Goal: Navigation & Orientation: Find specific page/section

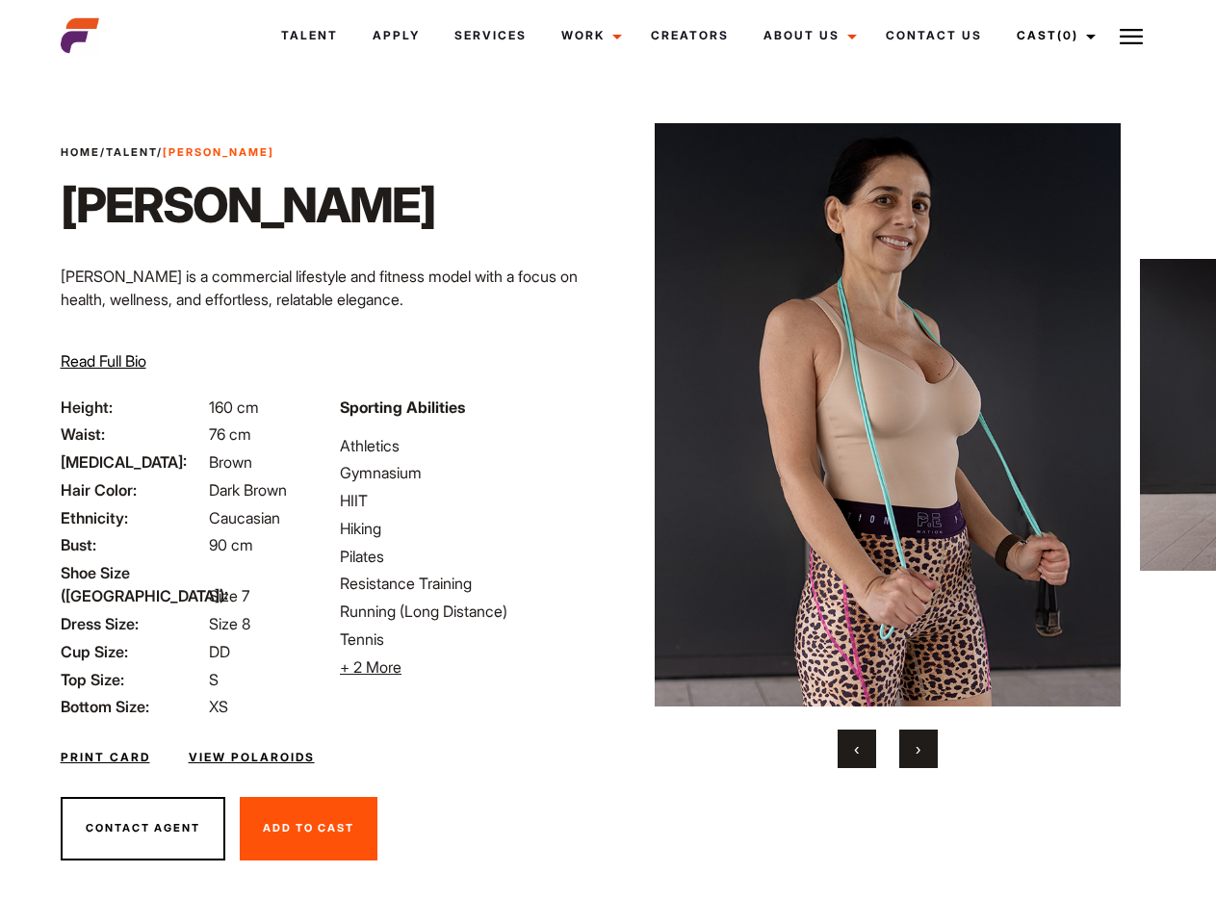
click at [1051, 36] on link "Cast (0)" at bounding box center [1054, 36] width 108 height 52
click at [1131, 36] on img at bounding box center [1131, 36] width 23 height 23
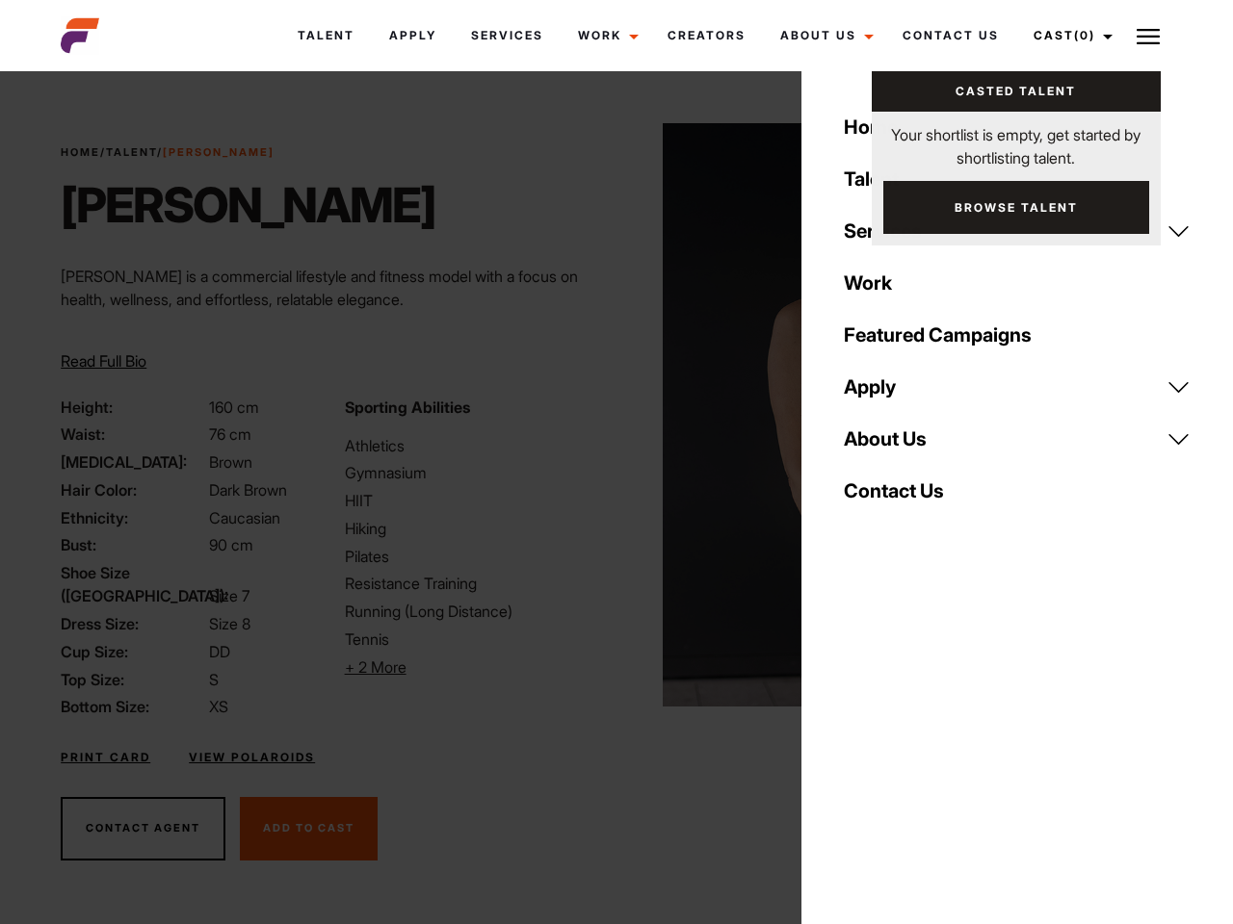
click at [468, 667] on li "+ 2 More Hide More" at bounding box center [475, 667] width 260 height 23
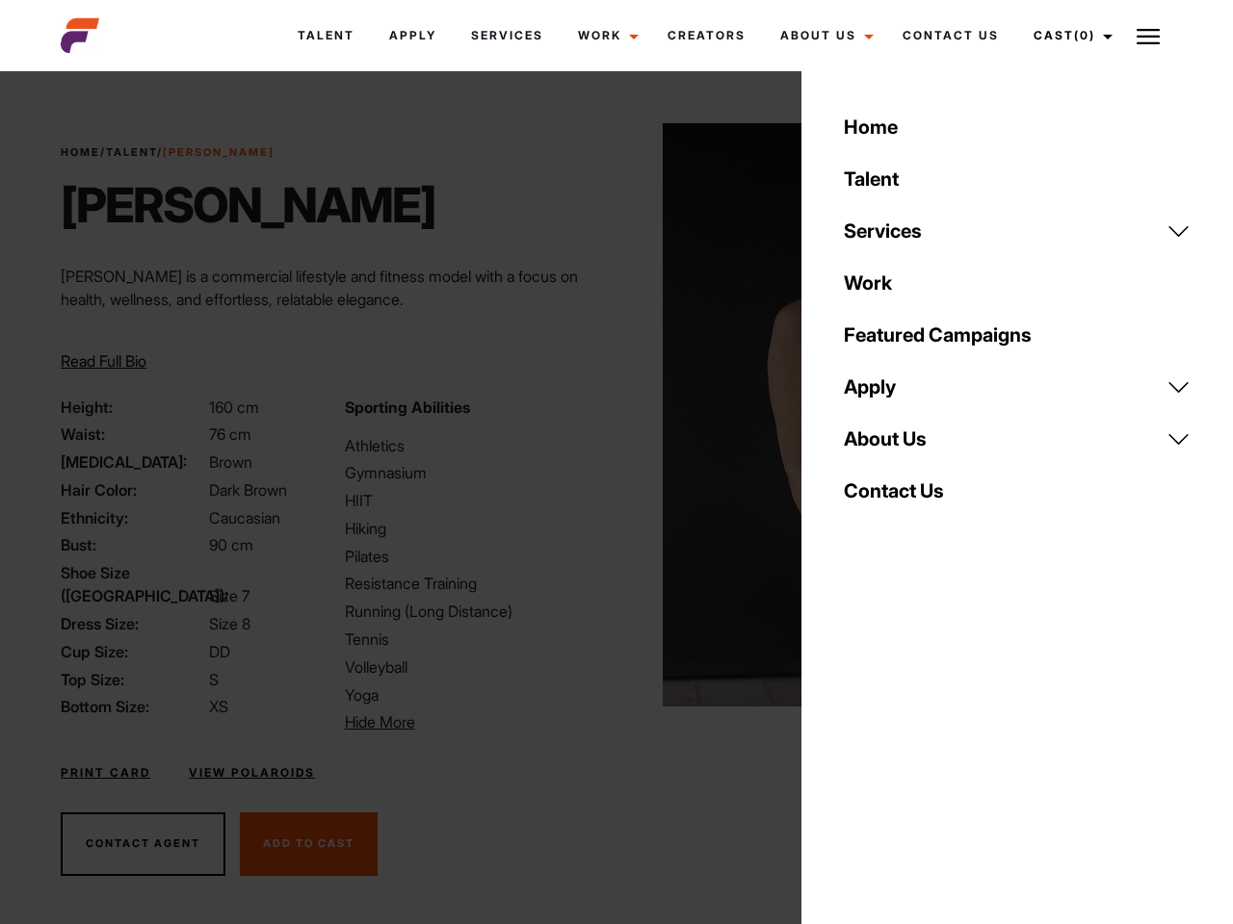
click at [887, 446] on img at bounding box center [896, 415] width 467 height 584
click at [608, 415] on div "Sporting Abilities Athletics Gymnasium HIIT Hiking Pilates Resistance Training …" at bounding box center [474, 565] width 283 height 339
click at [857, 749] on div "Home Talent Services Talent Casting Photography Videography Creative Hair and M…" at bounding box center [1016, 462] width 431 height 924
click at [919, 749] on div "Home Talent Services Talent Casting Photography Videography Creative Hair and M…" at bounding box center [1016, 462] width 431 height 924
